Goal: Task Accomplishment & Management: Complete application form

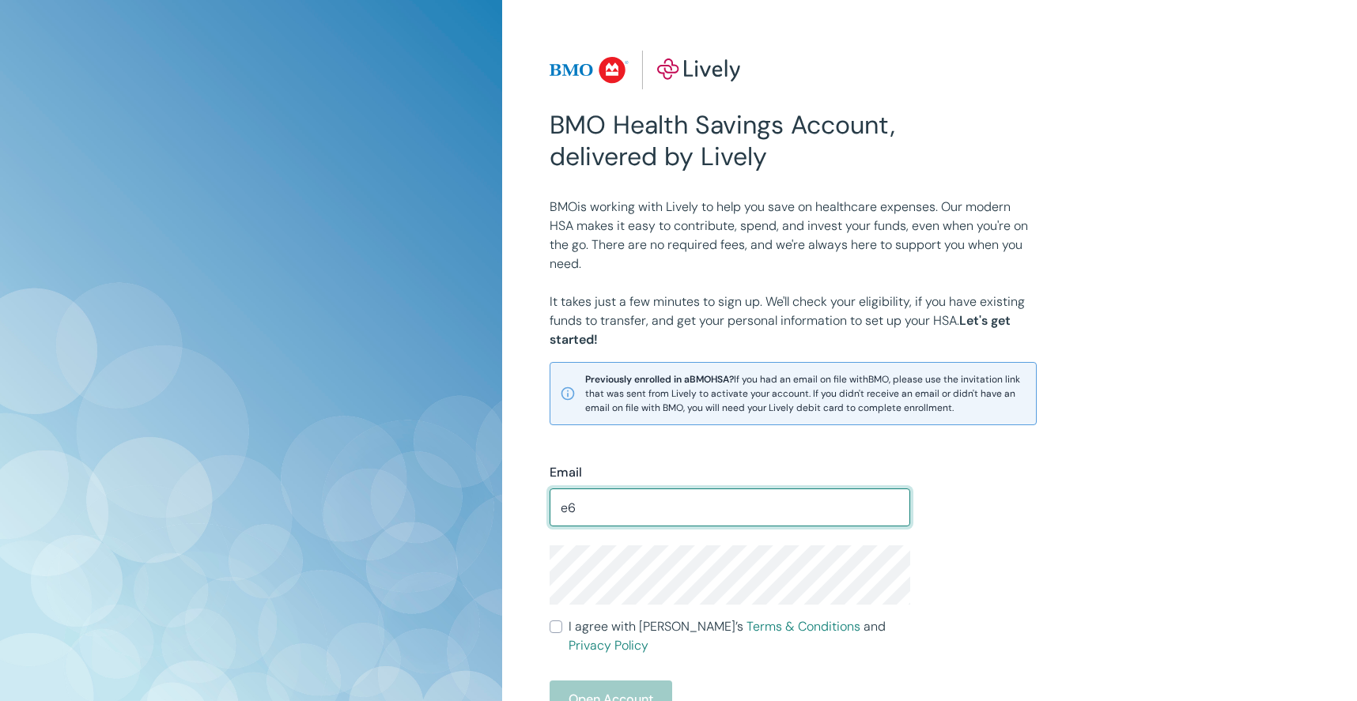
type input "e"
type input "[EMAIL_ADDRESS][DOMAIN_NAME]"
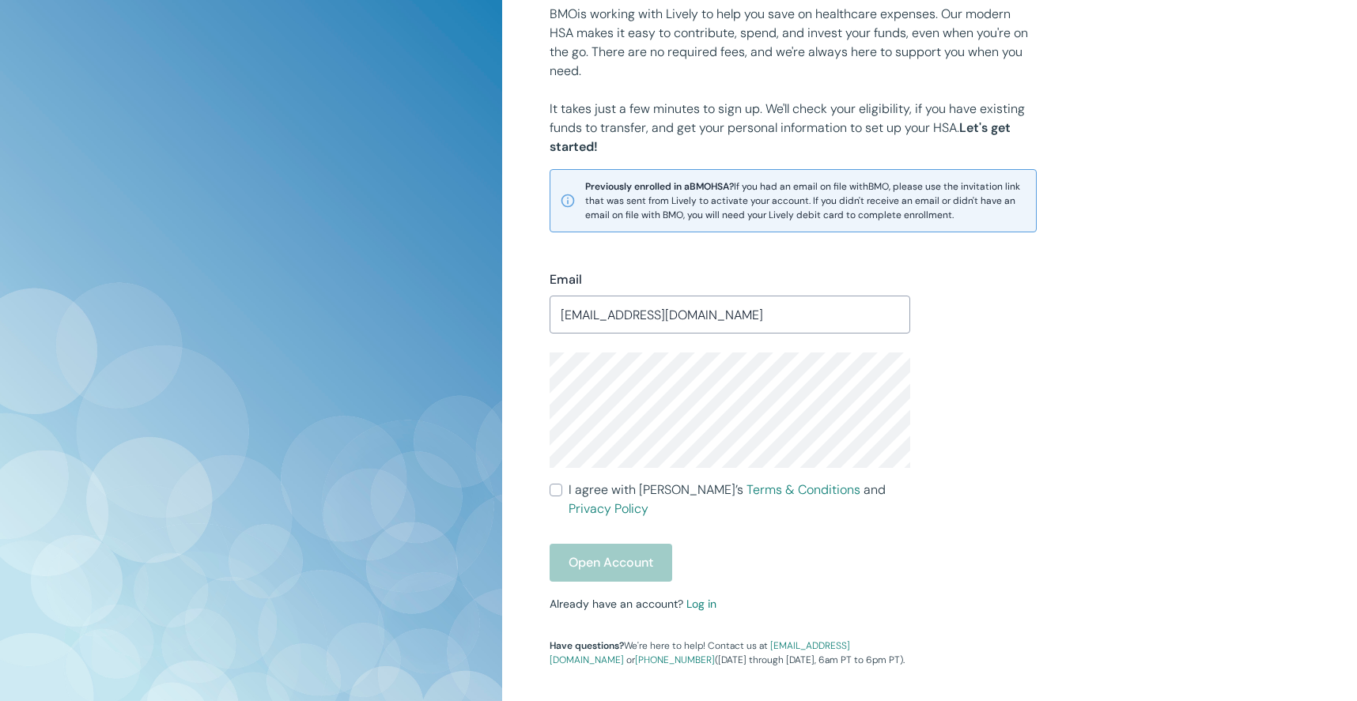
scroll to position [191, 0]
click at [698, 598] on link "Log in" at bounding box center [701, 605] width 30 height 14
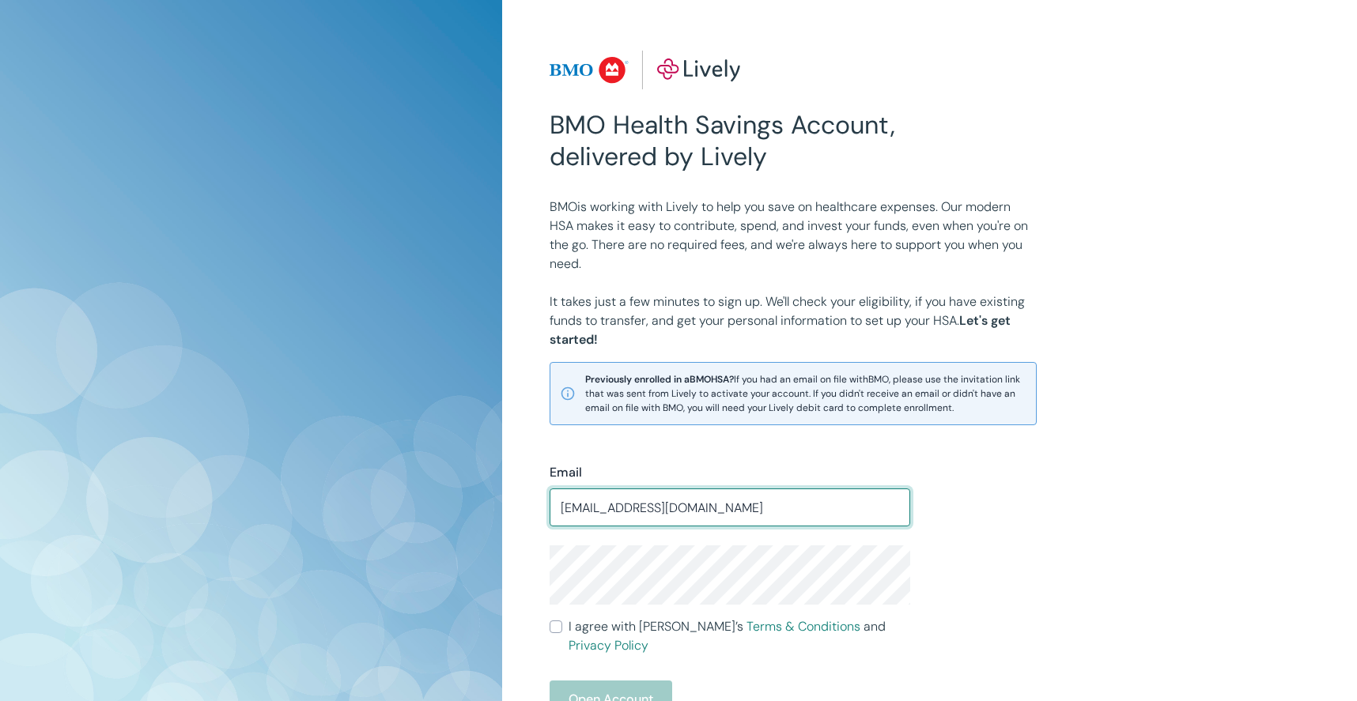
type input "[EMAIL_ADDRESS][DOMAIN_NAME]"
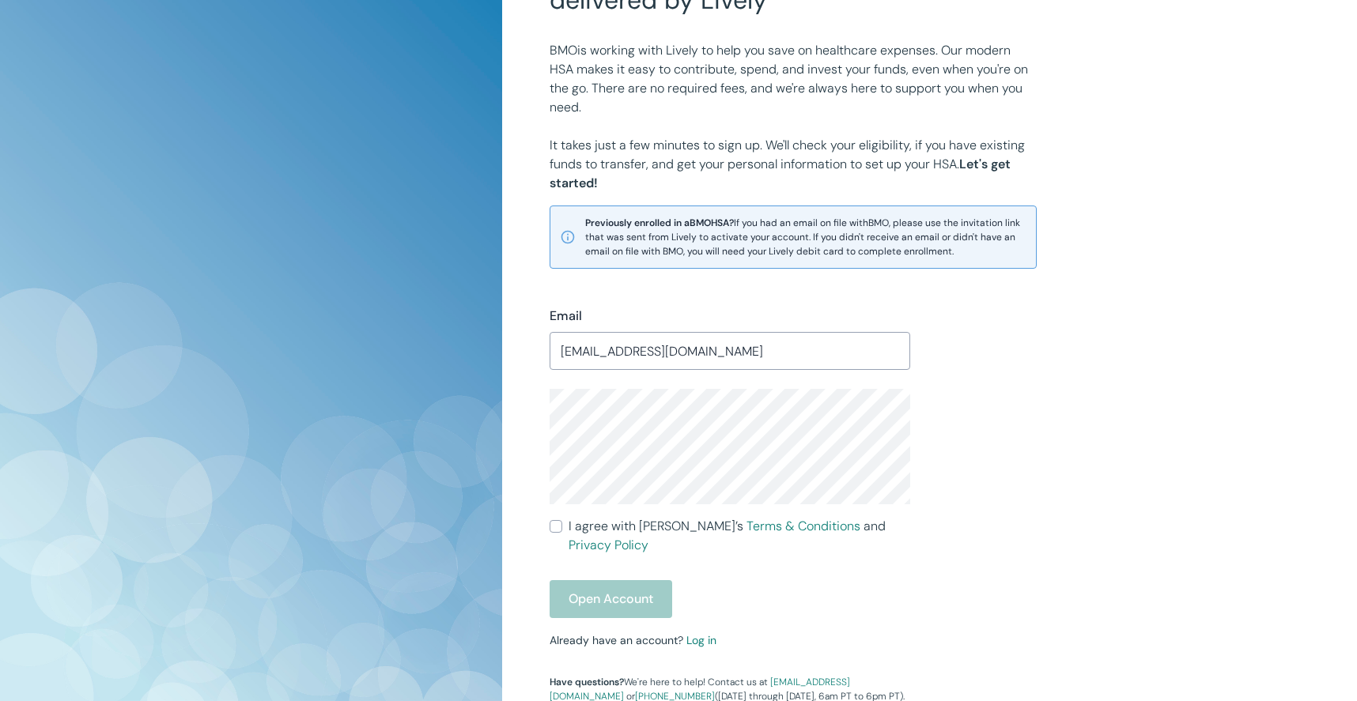
scroll to position [158, 0]
click at [555, 521] on input "I agree with Lively’s Terms & Conditions and Privacy Policy" at bounding box center [555, 525] width 13 height 13
checkbox input "true"
click at [606, 579] on button "Open Account" at bounding box center [610, 598] width 123 height 38
